Goal: Task Accomplishment & Management: Complete application form

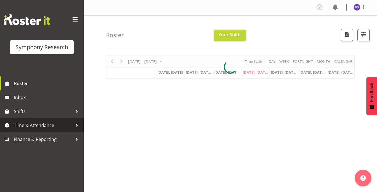
click at [52, 127] on span "Time & Attendance" at bounding box center [43, 125] width 59 height 8
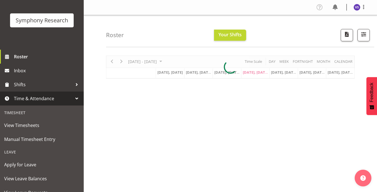
scroll to position [56, 0]
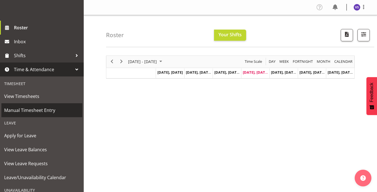
click at [36, 113] on span "Manual Timesheet Entry" at bounding box center [41, 110] width 75 height 8
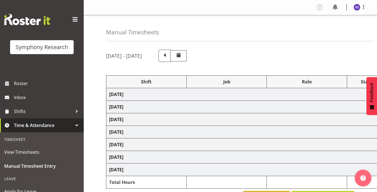
select select "67675"
select select "10239"
select select "47"
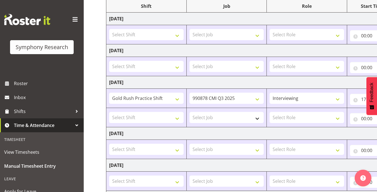
scroll to position [84, 0]
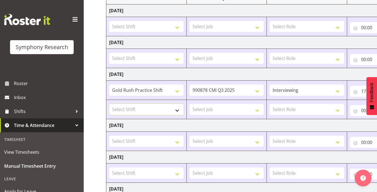
click at [178, 109] on select "Select Shift !!Project Briefing (Job to be assigned) !!Weekend Residential (Ros…" at bounding box center [146, 109] width 74 height 11
select select "9010"
click at [109, 104] on select "Select Shift !!Project Briefing (Job to be assigned) !!Weekend Residential (Ros…" at bounding box center [146, 109] width 74 height 11
click at [256, 109] on select "Select Job 550060 IF Admin 553492 World Poll Aus Wave 2 Main 2025 553500 BFM [D…" at bounding box center [226, 109] width 74 height 11
select select "10239"
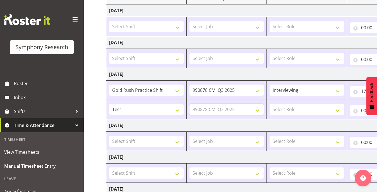
click at [189, 104] on select "Select Job 550060 IF Admin 553492 World Poll Aus Wave 2 Main 2025 553500 BFM [D…" at bounding box center [226, 109] width 74 height 11
click at [334, 110] on select "Select Role Briefing Interviewing" at bounding box center [306, 109] width 74 height 11
select select "47"
click at [269, 104] on select "Select Role Briefing Interviewing" at bounding box center [306, 109] width 74 height 11
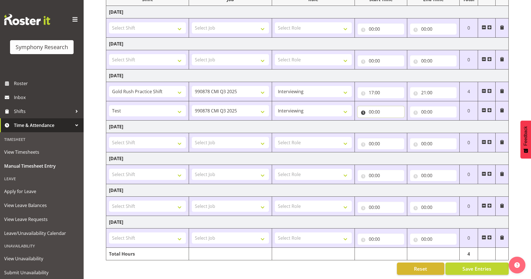
click at [372, 110] on input "00:00" at bounding box center [381, 111] width 47 height 11
click at [377, 125] on select "00 01 02 03 04 05 06 07 08 09 10 11 12 13 14 15 16 17 18 19 20 21 22 23" at bounding box center [396, 126] width 13 height 11
select select "17"
click at [377, 121] on select "00 01 02 03 04 05 06 07 08 09 10 11 12 13 14 15 16 17 18 19 20 21 22 23" at bounding box center [396, 126] width 13 height 11
type input "17:00"
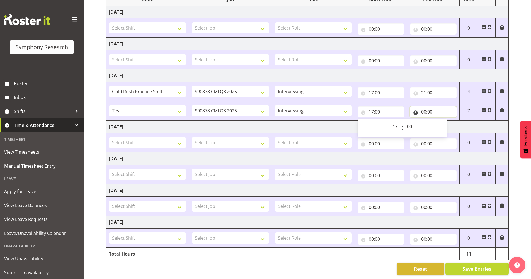
click at [377, 110] on input "00:00" at bounding box center [433, 111] width 47 height 11
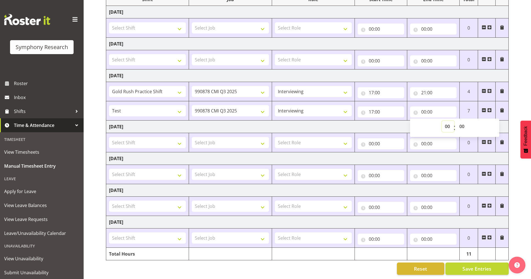
click at [377, 125] on select "00 01 02 03 04 05 06 07 08 09 10 11 12 13 14 15 16 17 18 19 20 21 22 23" at bounding box center [448, 126] width 13 height 11
select select "21"
click at [377, 121] on select "00 01 02 03 04 05 06 07 08 09 10 11 12 13 14 15 16 17 18 19 20 21 22 23" at bounding box center [448, 126] width 13 height 11
type input "21:00"
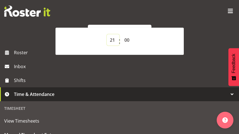
click at [112, 39] on select "00 01 02 03 04 05 06 07 08 09 10 11 12 13 14 15 16 17 18 19 20 21 22 23" at bounding box center [113, 39] width 13 height 11
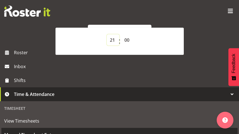
click at [107, 34] on select "00 01 02 03 04 05 06 07 08 09 10 11 12 13 14 15 16 17 18 19 20 21 22 23" at bounding box center [113, 39] width 13 height 11
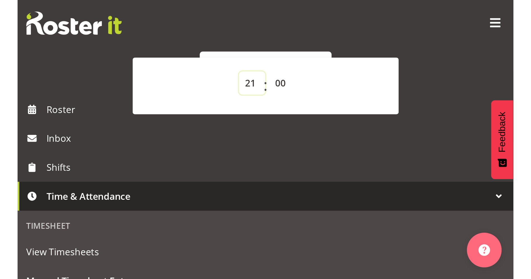
scroll to position [86, 0]
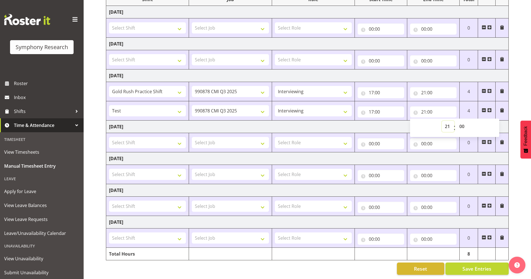
click at [377, 124] on select "00 01 02 03 04 05 06 07 08 09 10 11 12 13 14 15 16 17 18 19 20 21 22 23" at bounding box center [448, 126] width 13 height 11
click at [377, 121] on select "00 01 02 03 04 05 06 07 08 09 10 11 12 13 14 15 16 17 18 19 20 21 22 23" at bounding box center [448, 126] width 13 height 11
click at [377, 192] on span "Save Entries" at bounding box center [477, 268] width 29 height 7
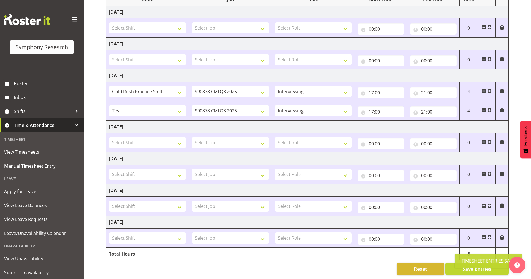
click at [377, 192] on div "Timesheet Entries Save" at bounding box center [489, 261] width 68 height 14
drag, startPoint x: 472, startPoint y: 265, endPoint x: 469, endPoint y: 239, distance: 25.6
click at [377, 192] on span "Save Entries" at bounding box center [477, 268] width 29 height 7
